Goal: Transaction & Acquisition: Purchase product/service

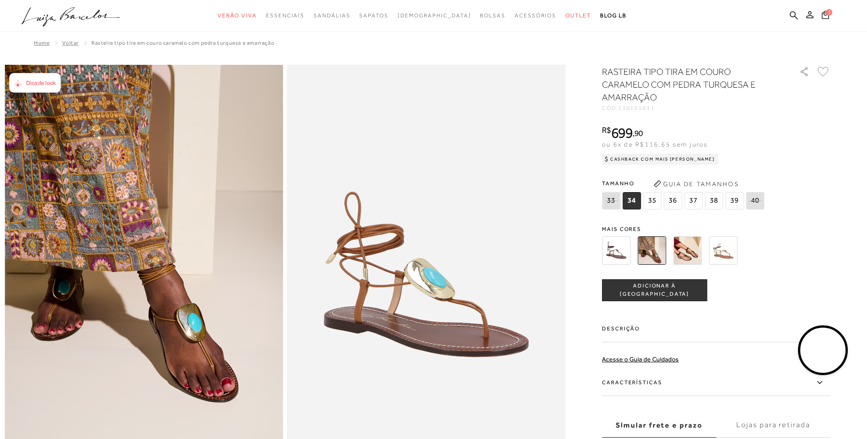
click at [696, 252] on img at bounding box center [687, 251] width 28 height 28
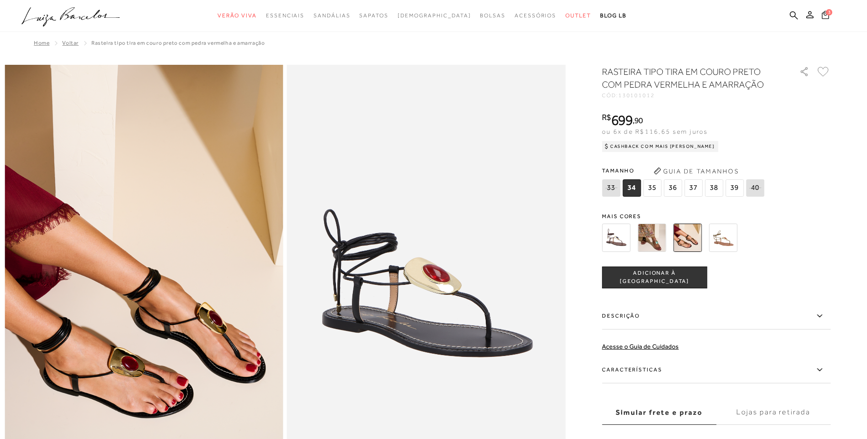
click at [829, 15] on span "3" at bounding box center [829, 12] width 6 height 6
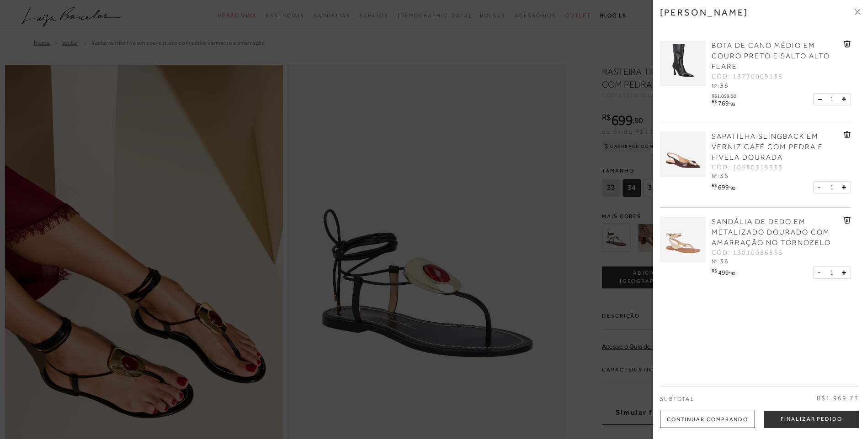
click at [519, 175] on div at bounding box center [433, 219] width 867 height 439
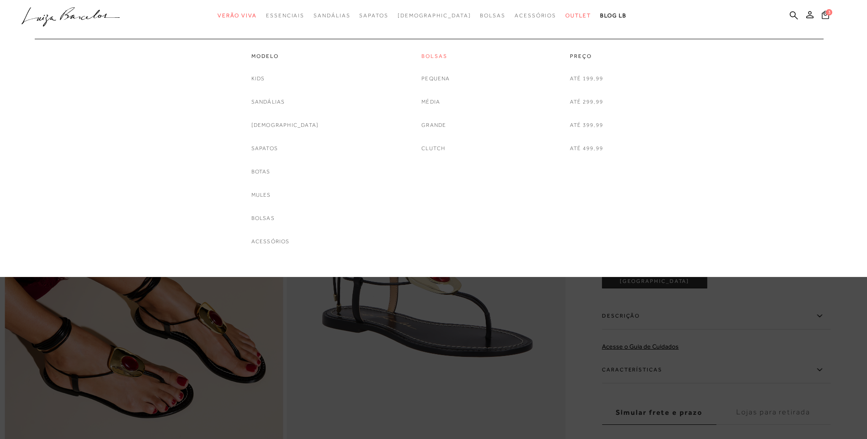
click at [435, 58] on link "Bolsas" at bounding box center [435, 57] width 28 height 8
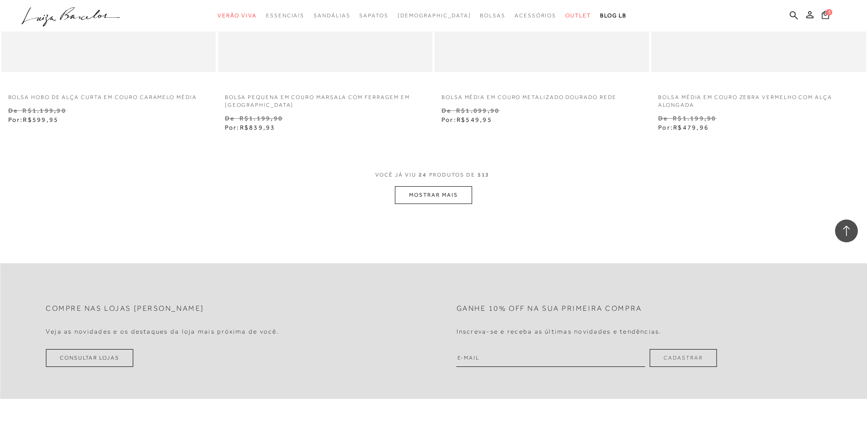
scroll to position [2284, 0]
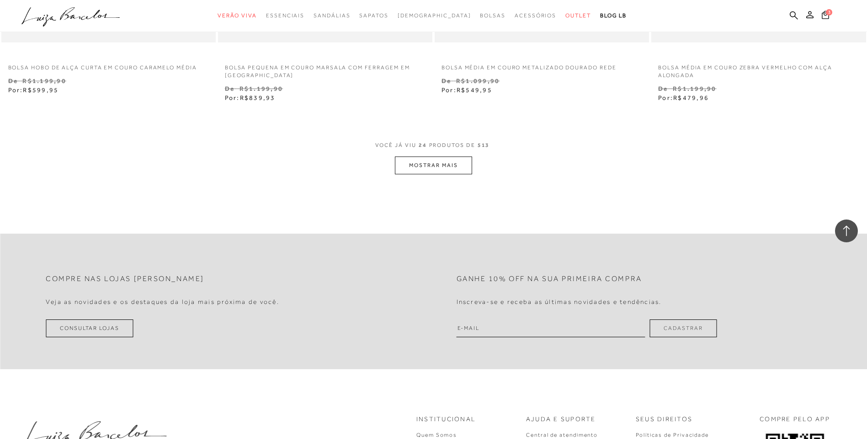
click at [455, 169] on button "MOSTRAR MAIS" at bounding box center [433, 166] width 77 height 18
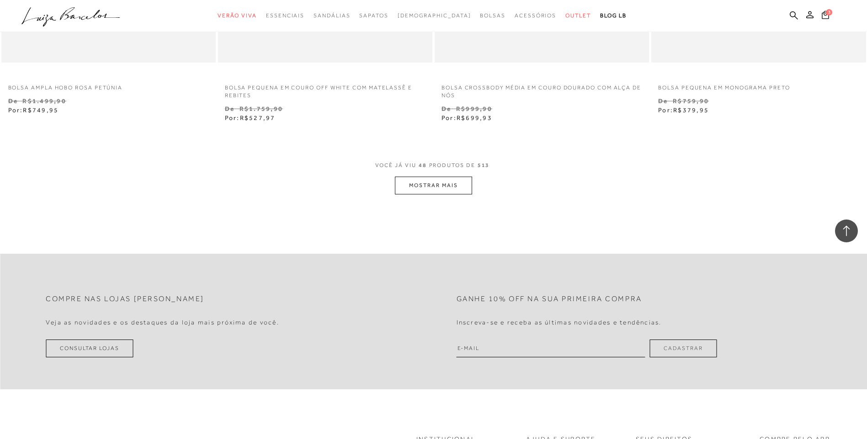
scroll to position [4614, 0]
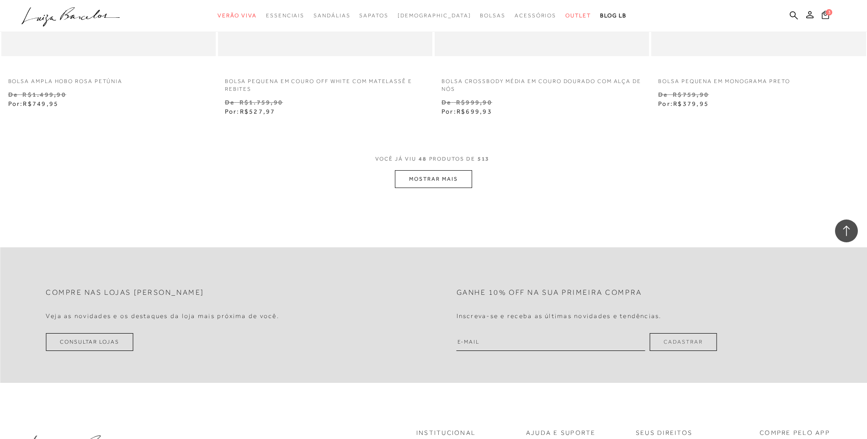
click at [432, 180] on button "MOSTRAR MAIS" at bounding box center [433, 179] width 77 height 18
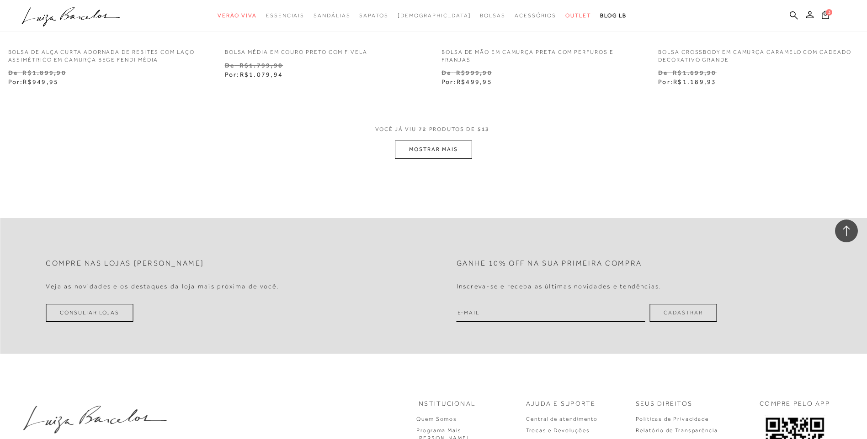
scroll to position [6990, 0]
click at [458, 148] on button "MOSTRAR MAIS" at bounding box center [433, 147] width 77 height 18
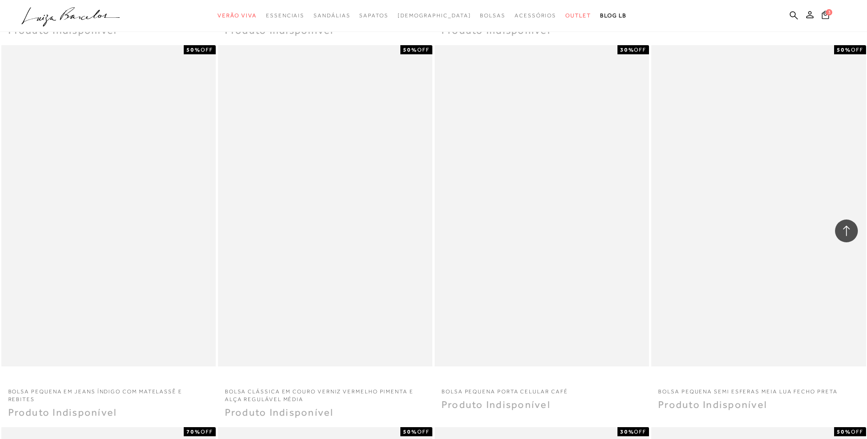
scroll to position [8634, 0]
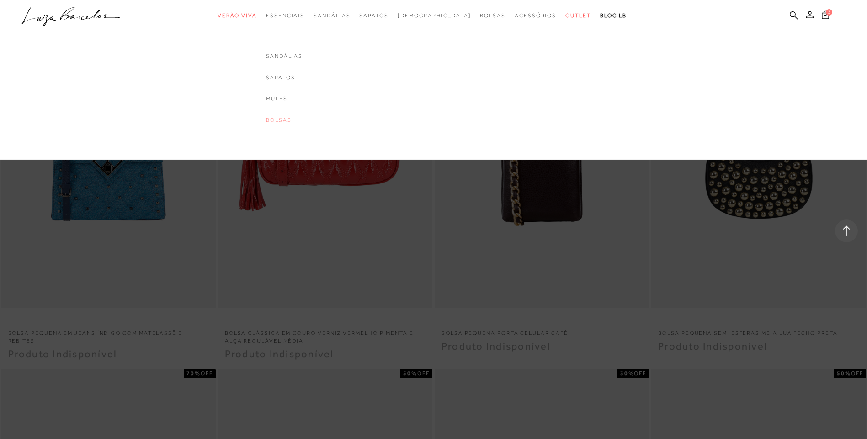
click at [298, 122] on link "Bolsas" at bounding box center [284, 120] width 37 height 8
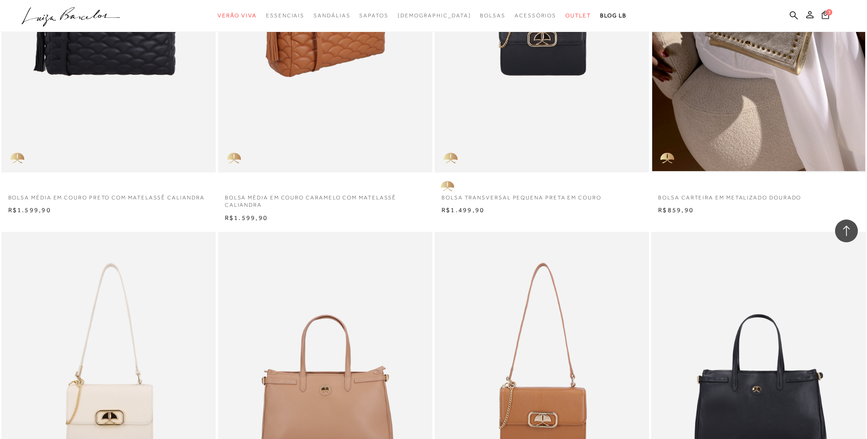
scroll to position [775, 0]
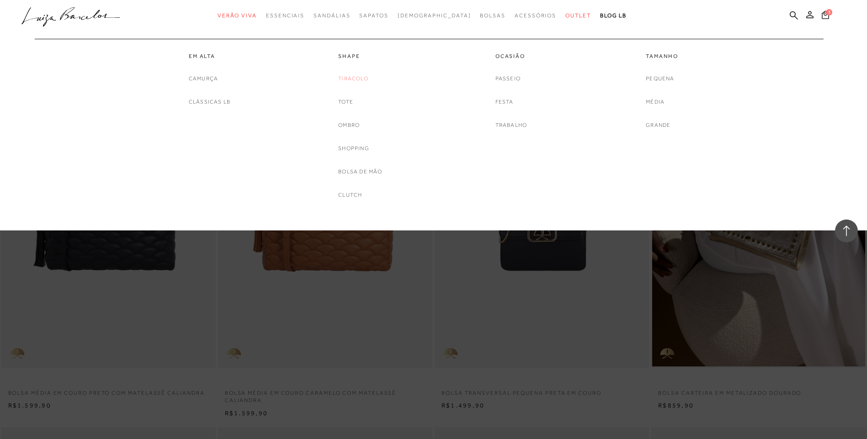
click at [359, 81] on link "Tiracolo" at bounding box center [353, 79] width 30 height 10
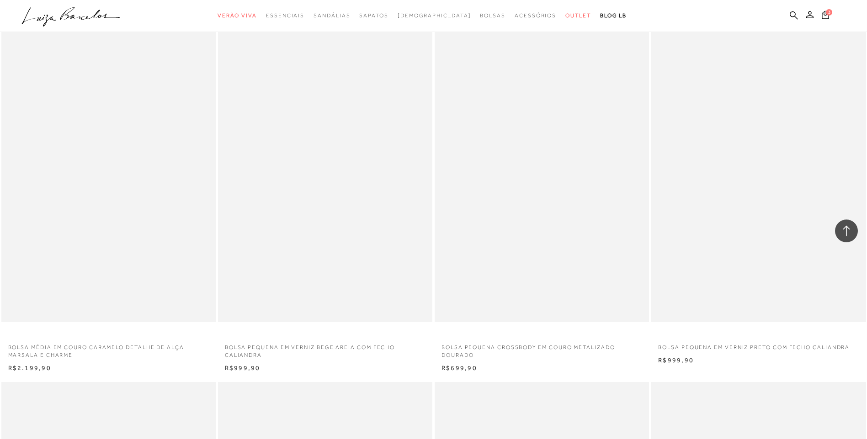
scroll to position [1188, 0]
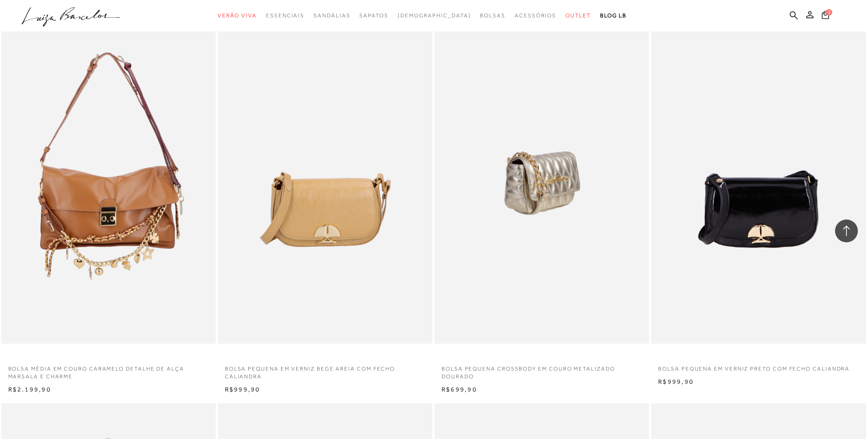
click at [546, 227] on img at bounding box center [541, 184] width 213 height 322
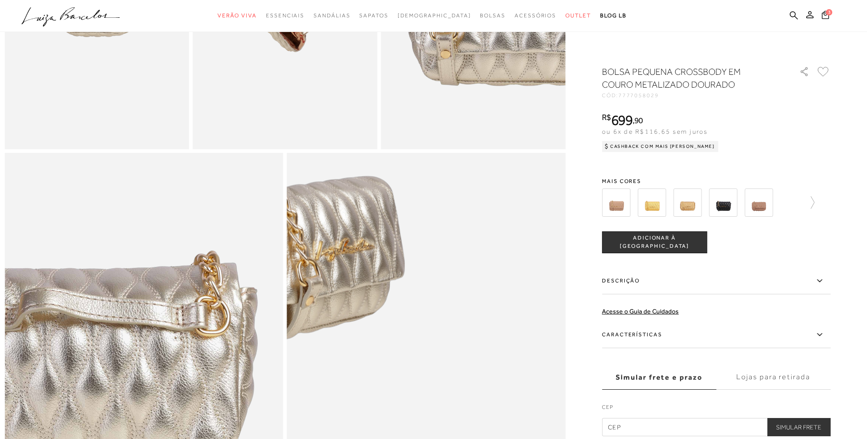
scroll to position [594, 0]
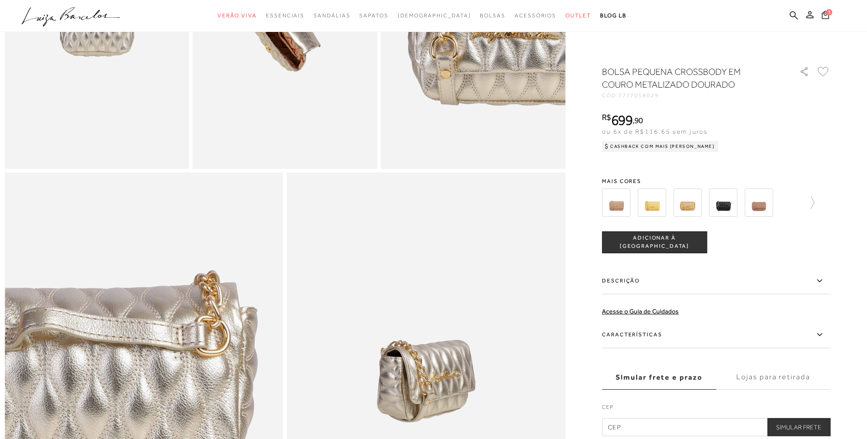
click at [654, 245] on span "ADICIONAR À [GEOGRAPHIC_DATA]" at bounding box center [654, 242] width 104 height 16
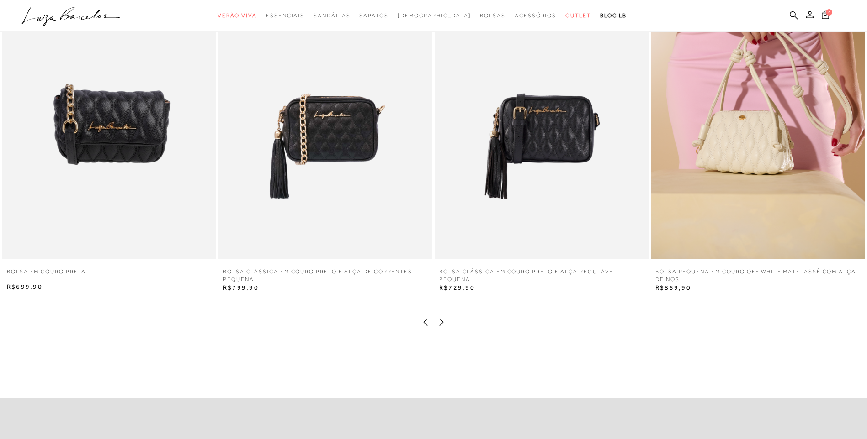
scroll to position [1416, 0]
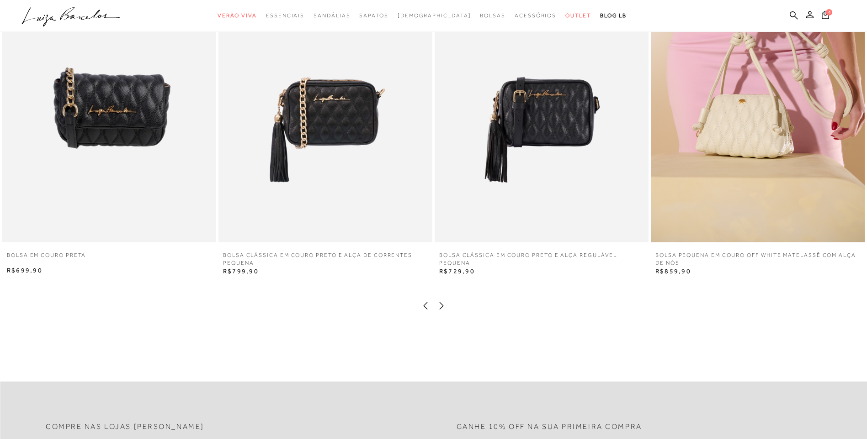
click at [342, 156] on img at bounding box center [325, 82] width 214 height 321
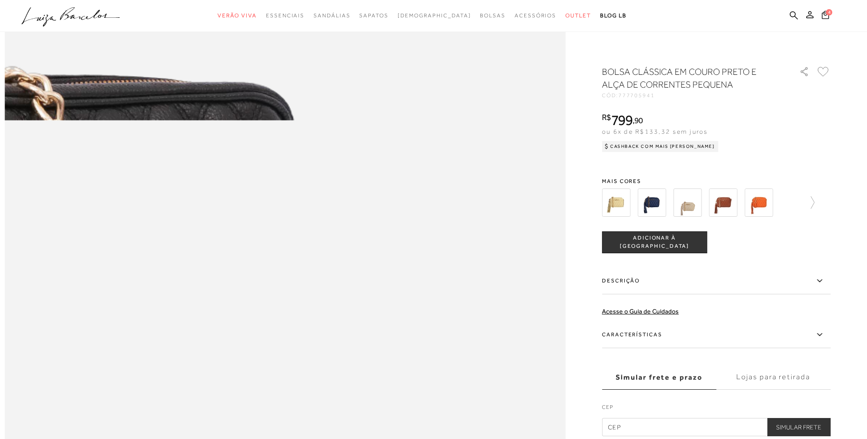
scroll to position [959, 0]
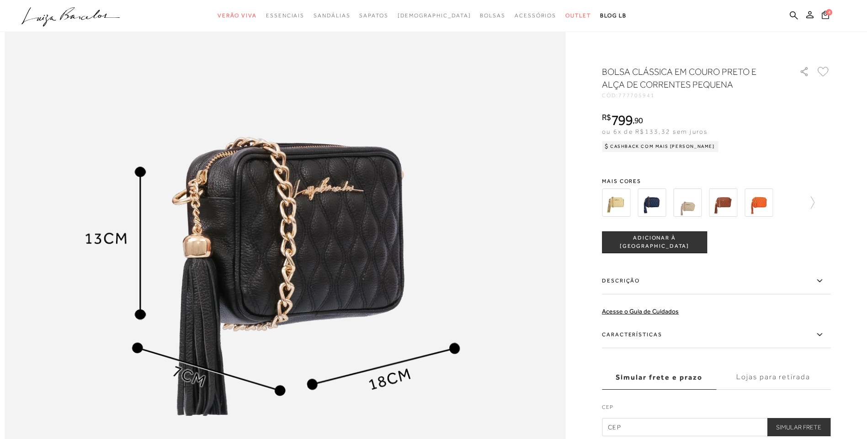
click at [676, 243] on span "ADICIONAR À [GEOGRAPHIC_DATA]" at bounding box center [654, 242] width 104 height 16
click at [825, 16] on icon at bounding box center [824, 14] width 9 height 11
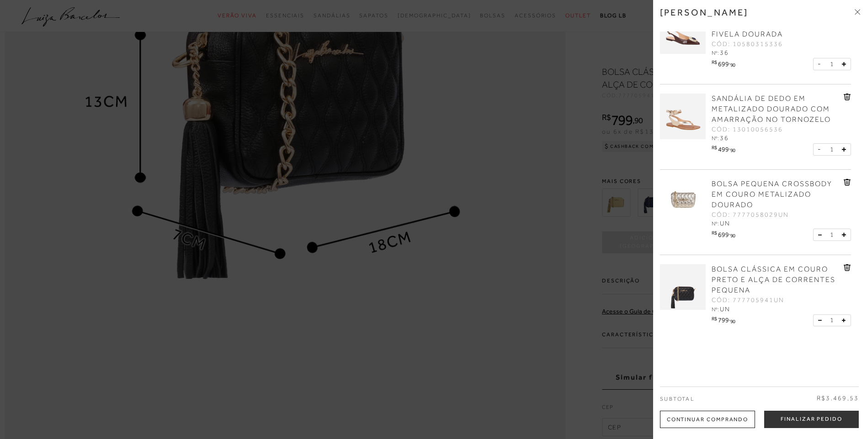
scroll to position [125, 0]
